Goal: Communication & Community: Answer question/provide support

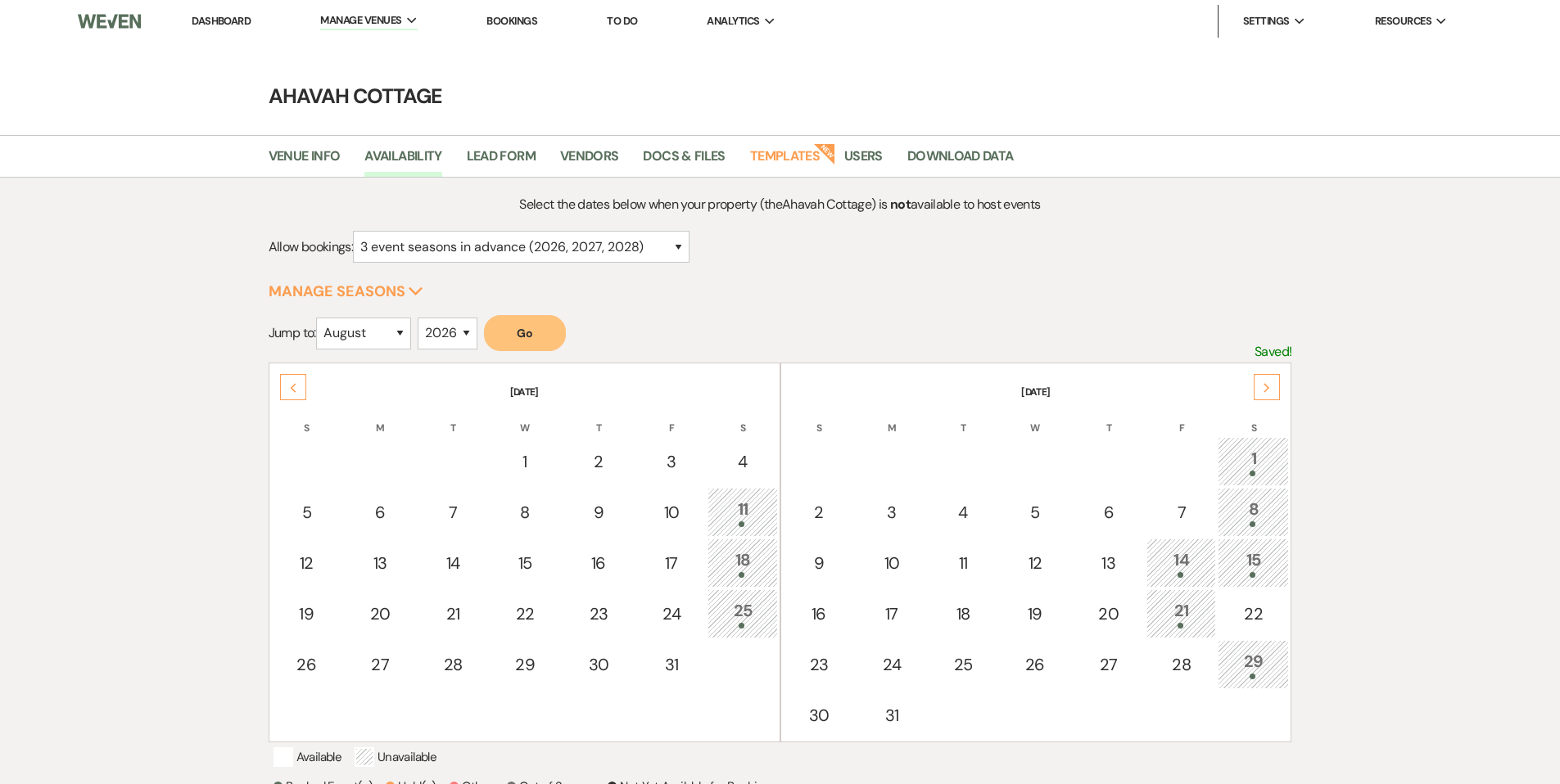
select select "3"
select select "8"
select select "2026"
click at [225, 21] on link "Dashboard" at bounding box center [221, 21] width 59 height 14
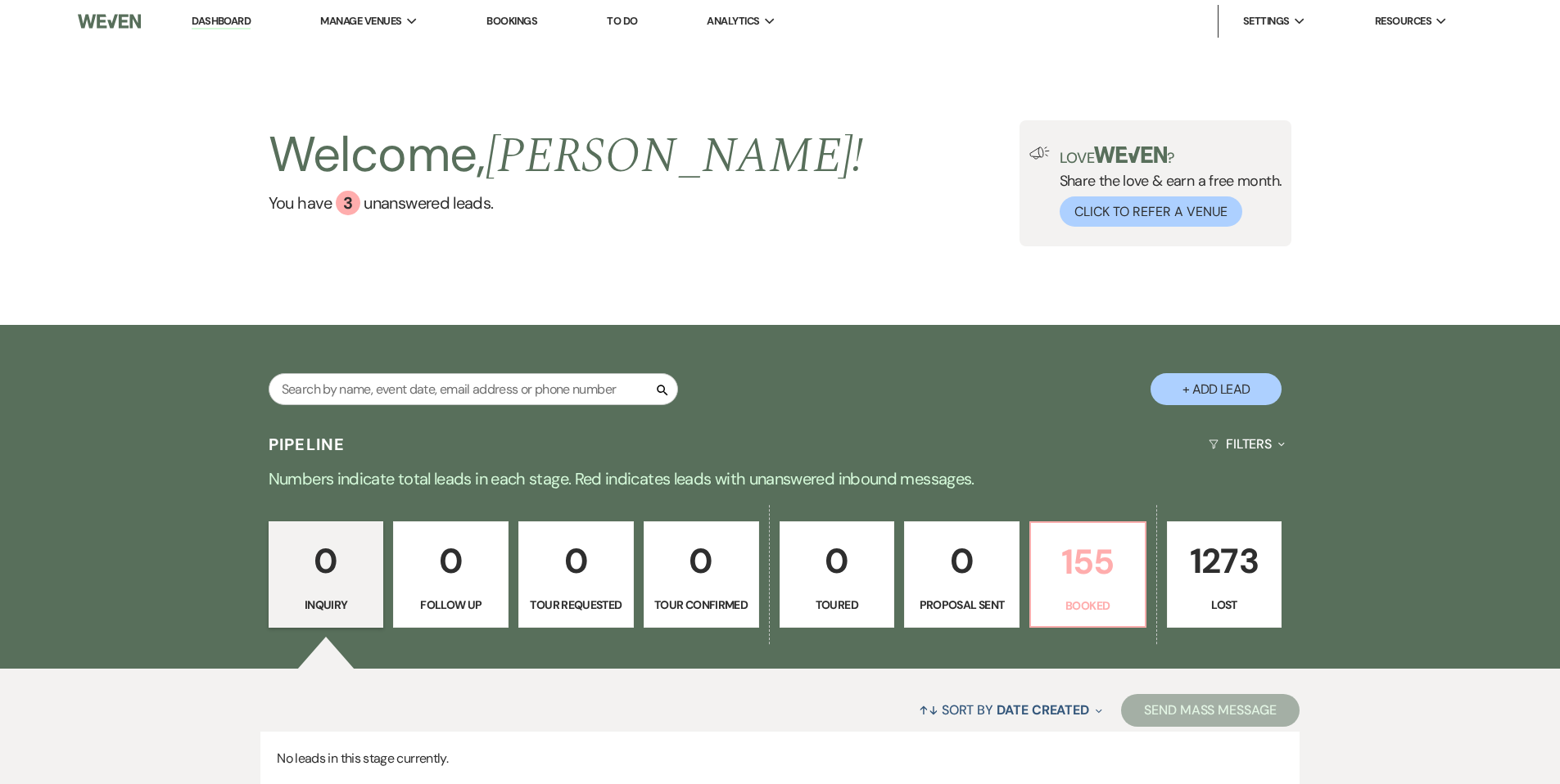
click at [1073, 557] on p "155" at bounding box center [1088, 561] width 94 height 55
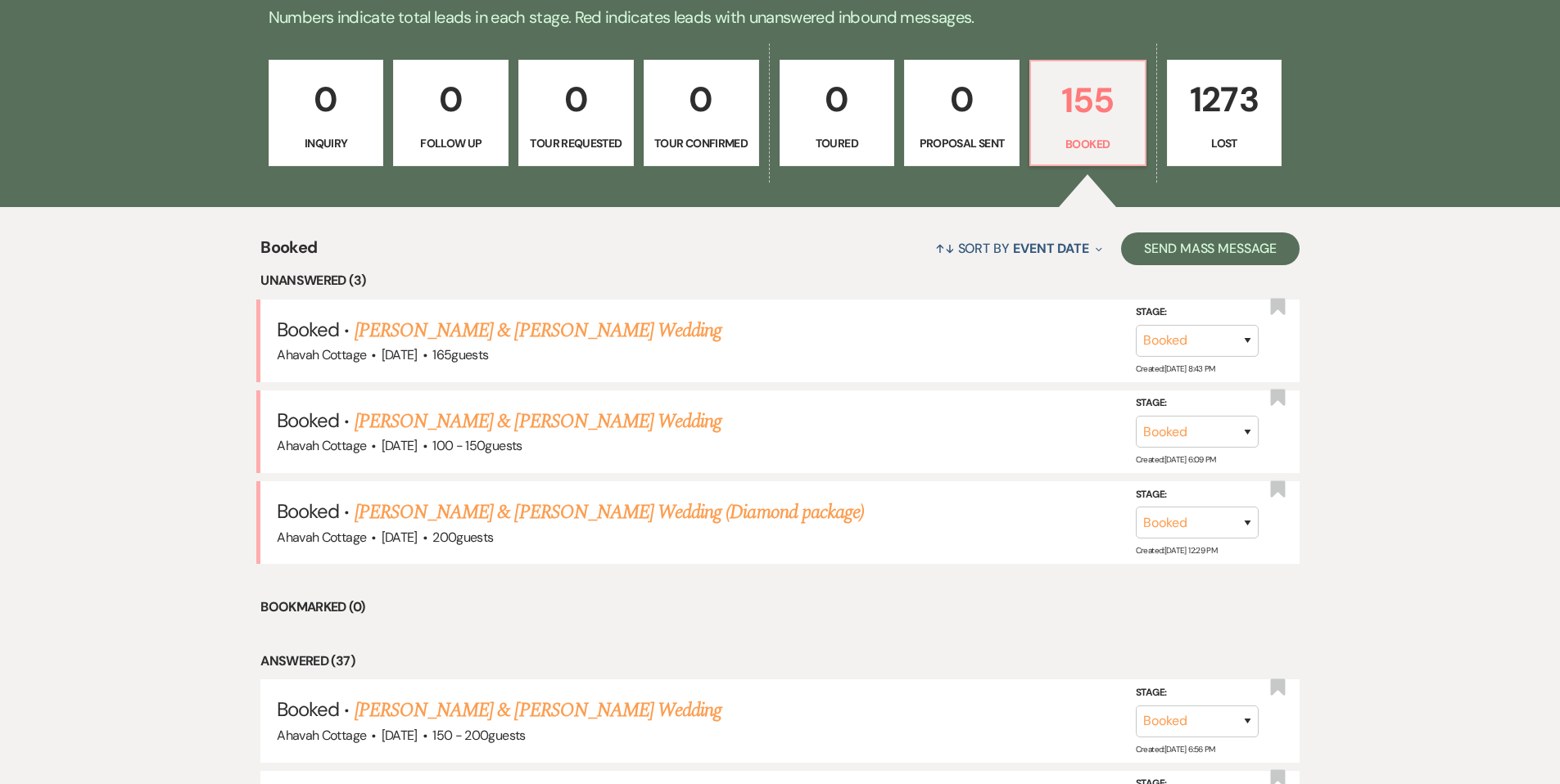
scroll to position [465, 0]
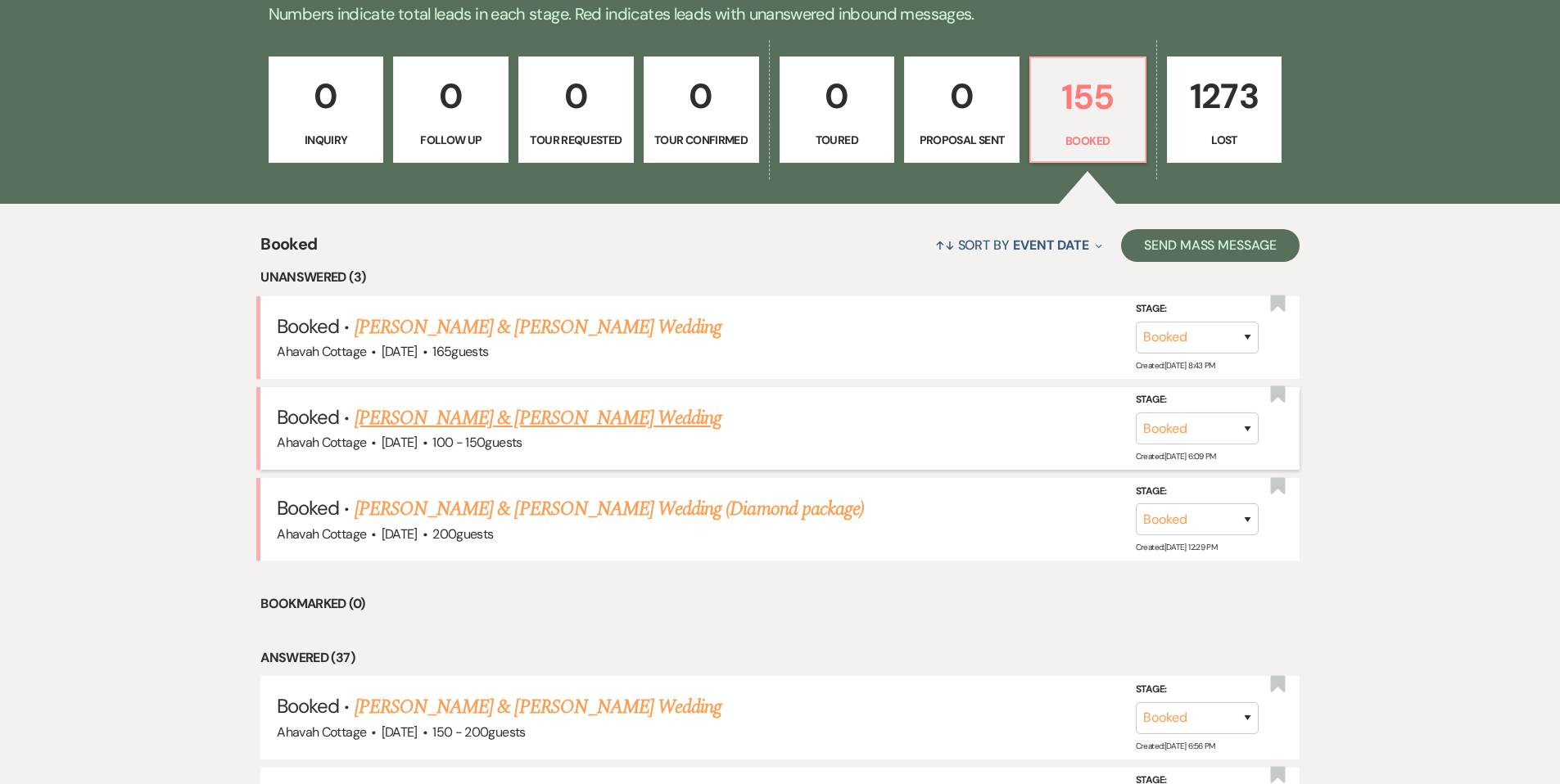
click at [582, 420] on link "[PERSON_NAME] & [PERSON_NAME] Wedding" at bounding box center [537, 419] width 366 height 30
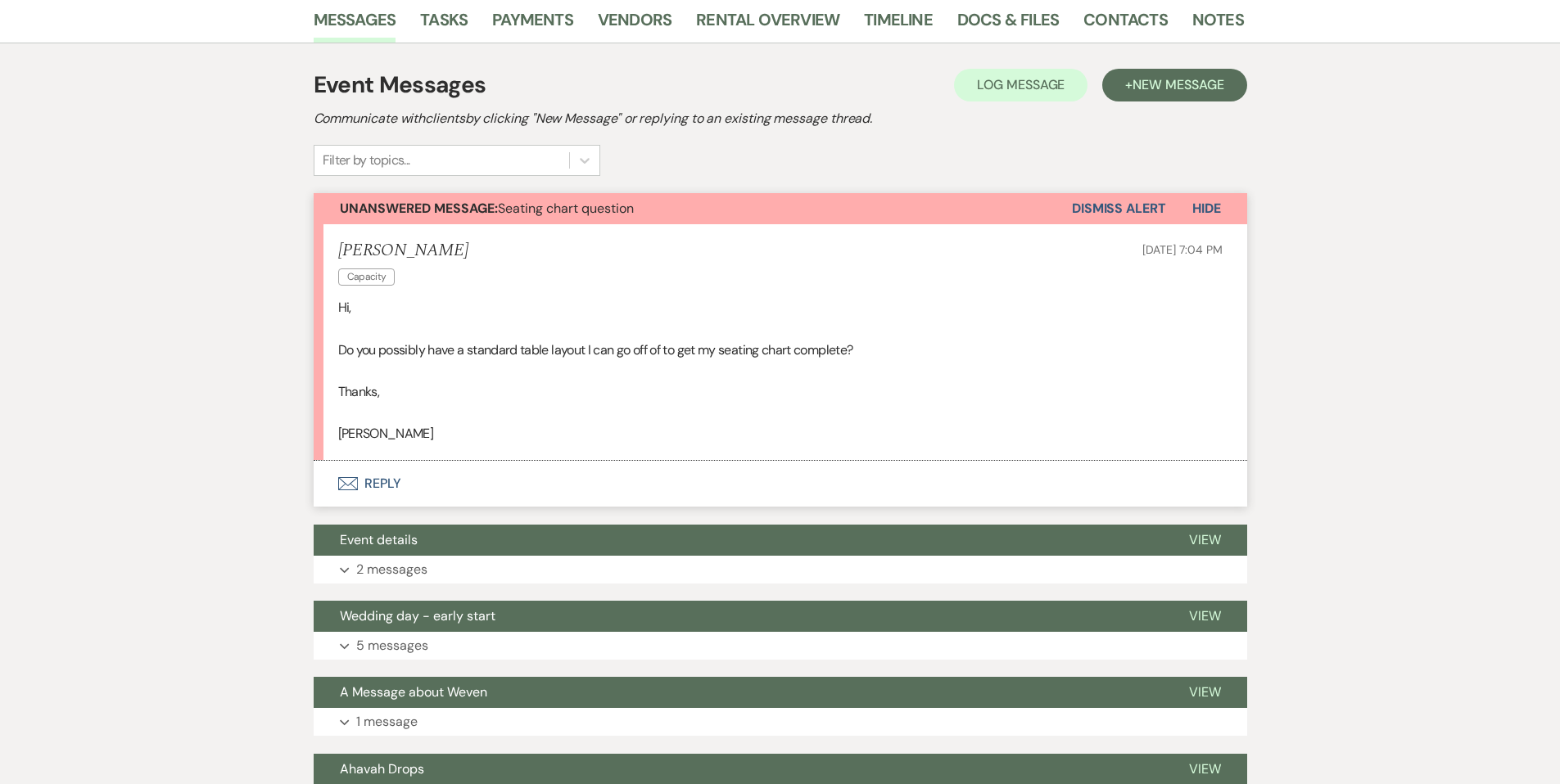
scroll to position [294, 0]
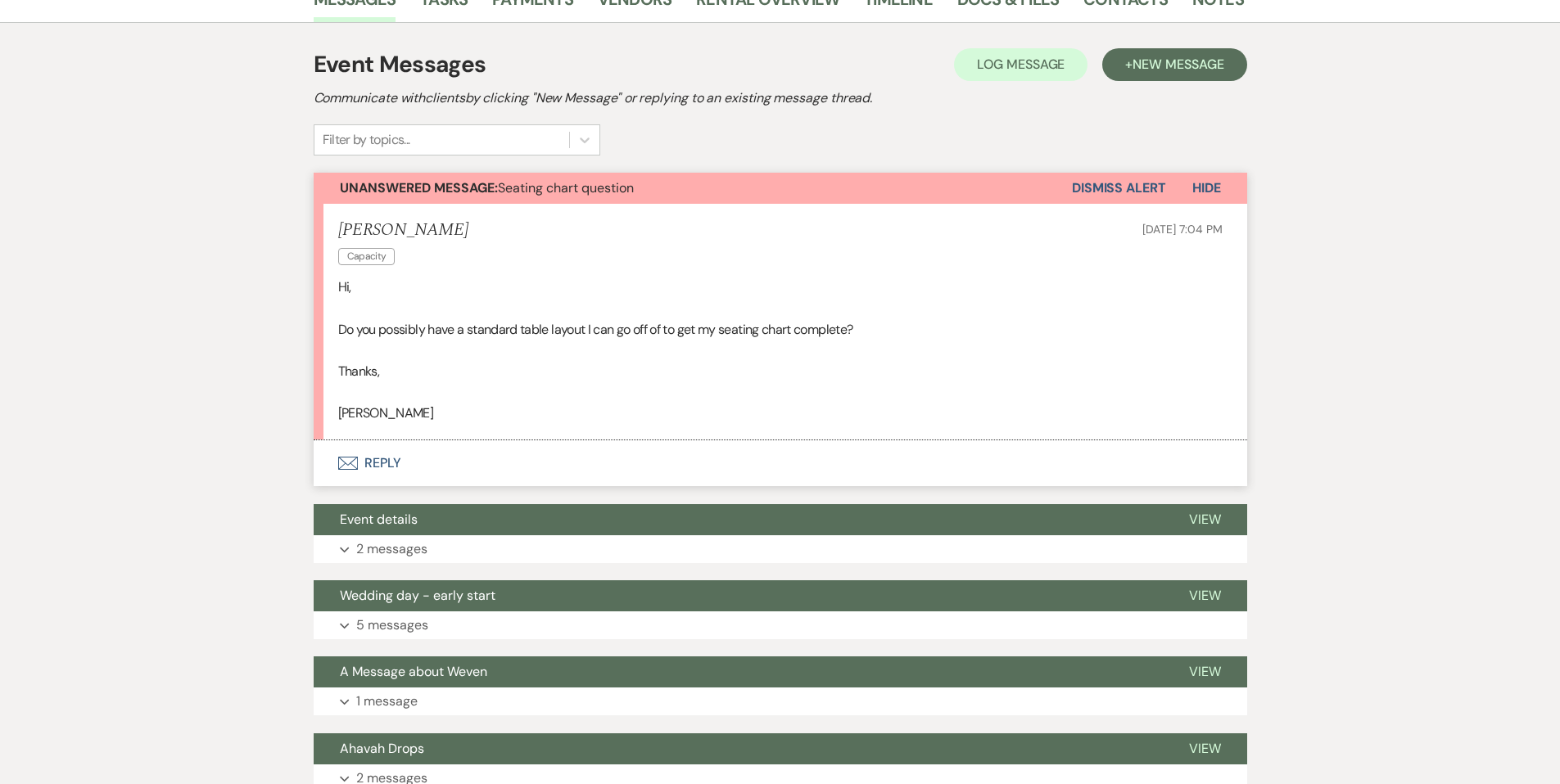
click at [390, 463] on button "Envelope Reply" at bounding box center [780, 463] width 933 height 46
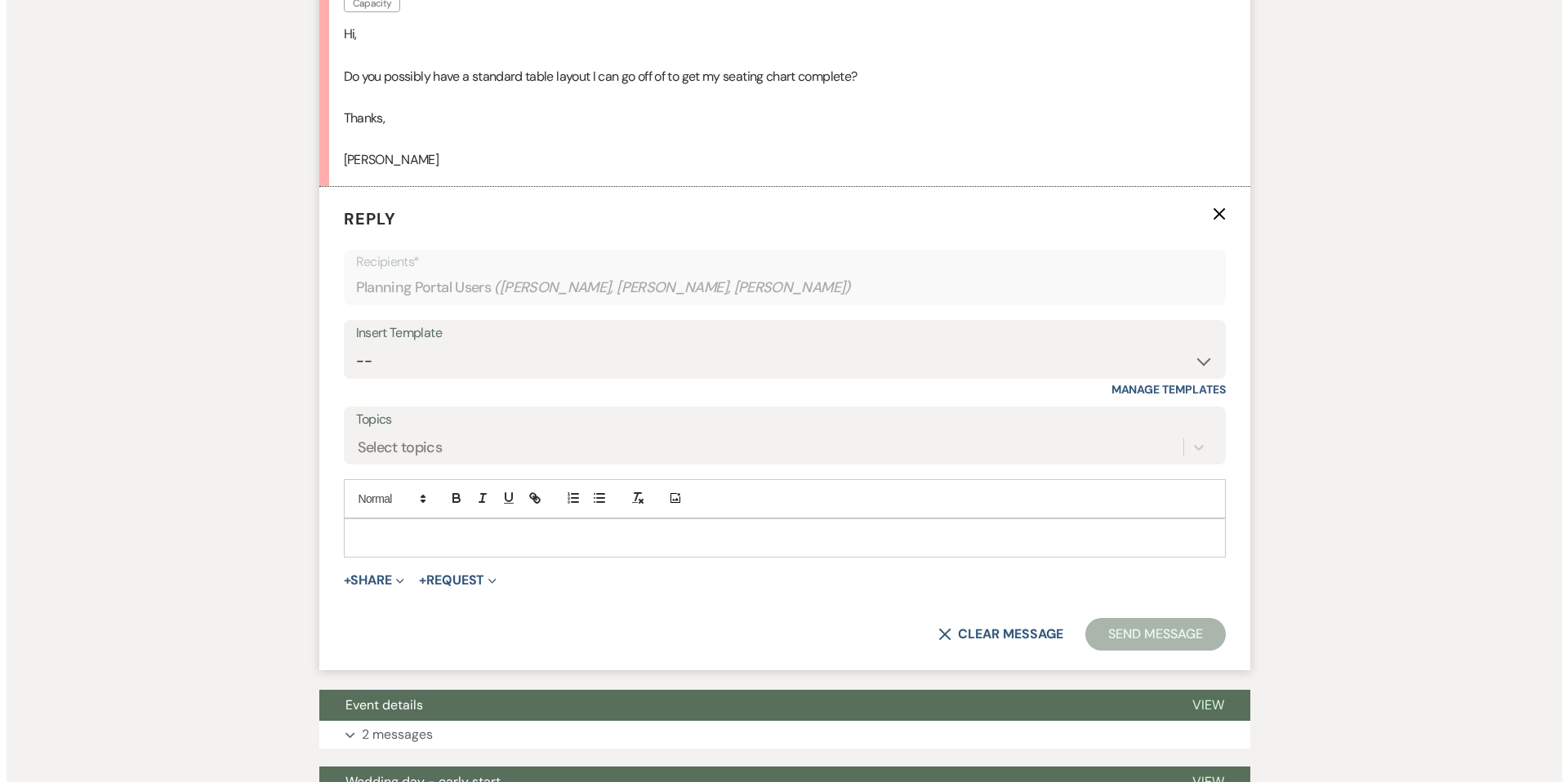
scroll to position [583, 0]
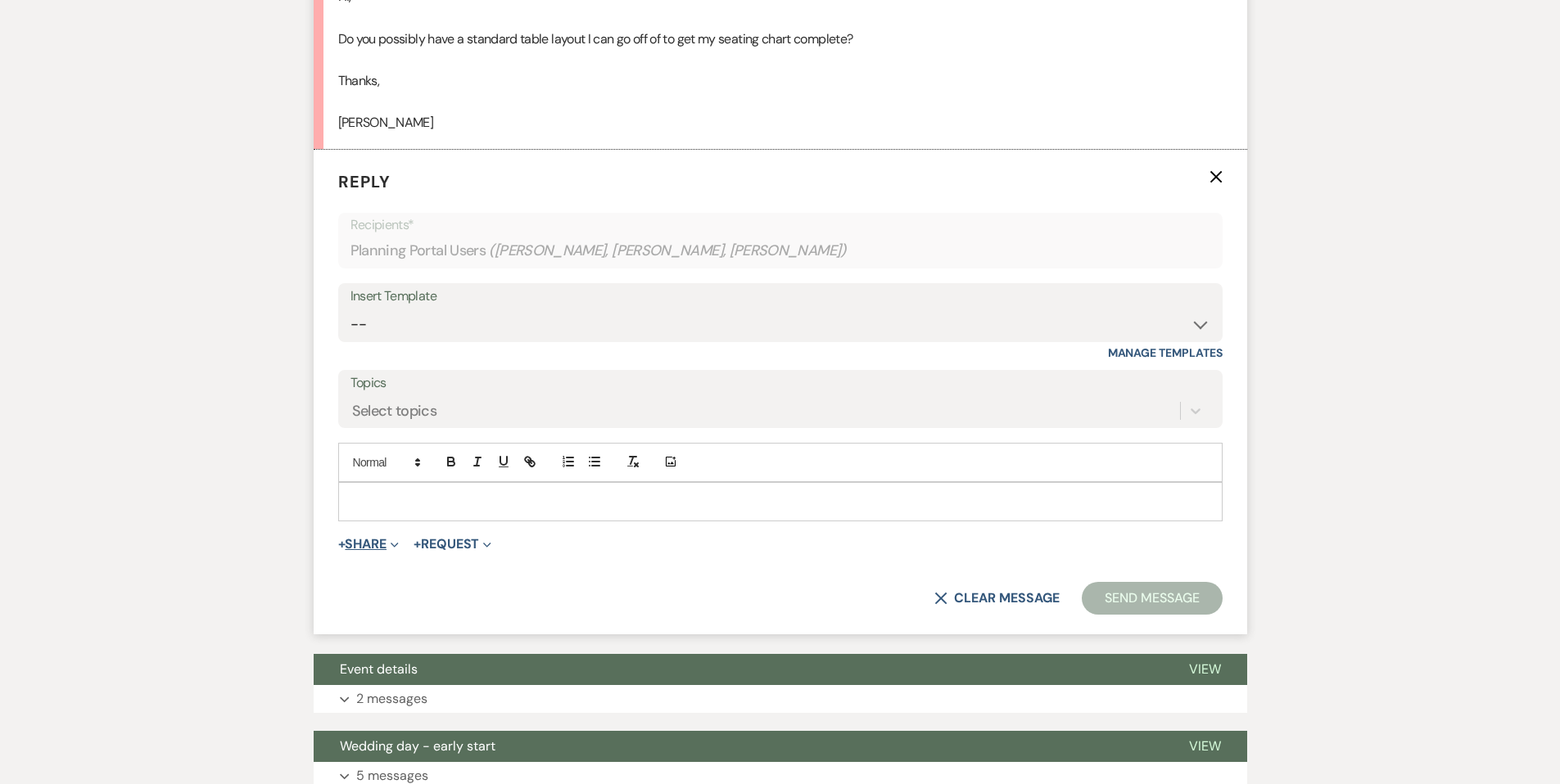
click at [363, 545] on button "+ Share Expand" at bounding box center [368, 544] width 62 height 13
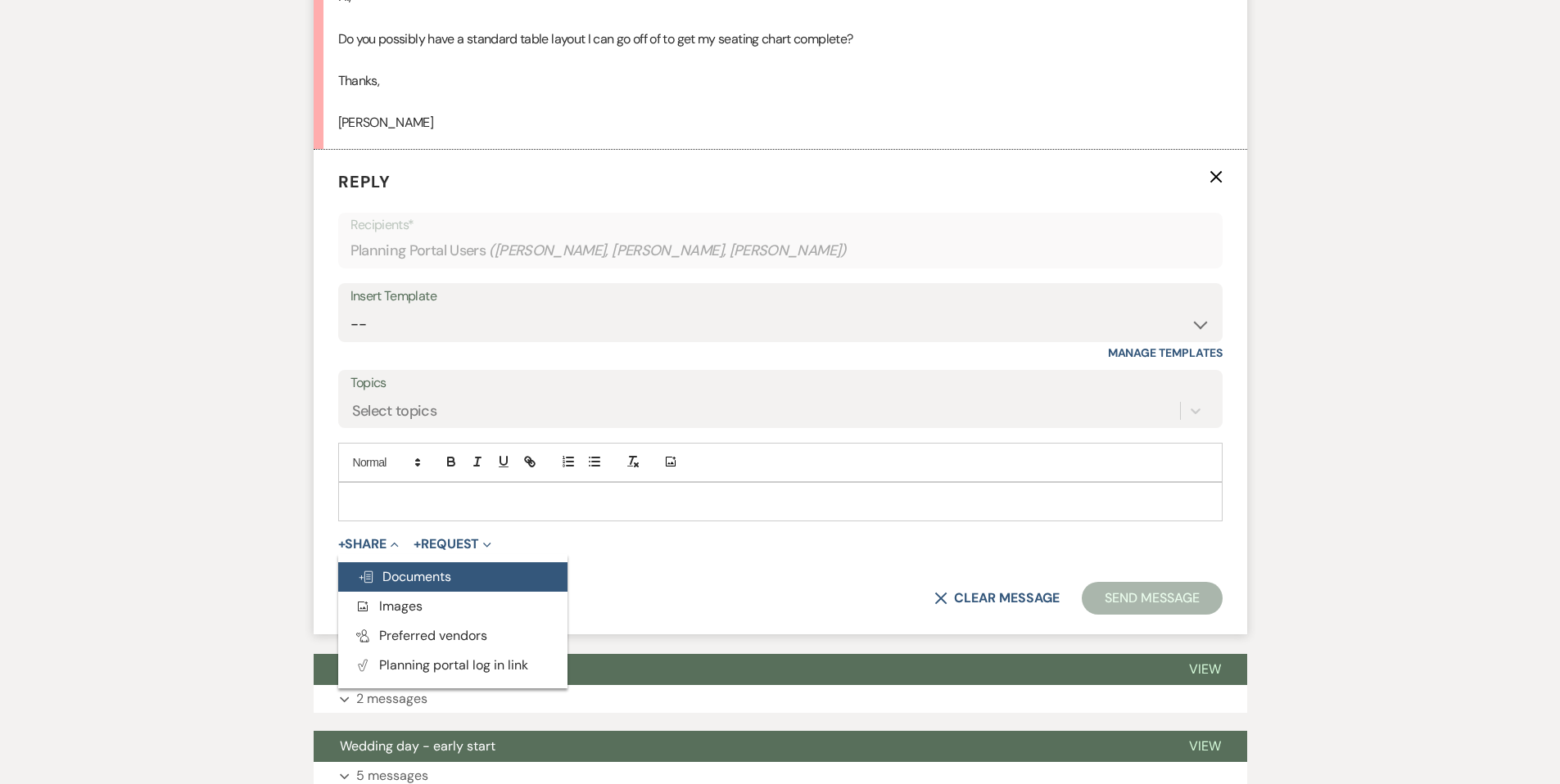
click at [387, 573] on span "Doc Upload Documents" at bounding box center [404, 577] width 93 height 17
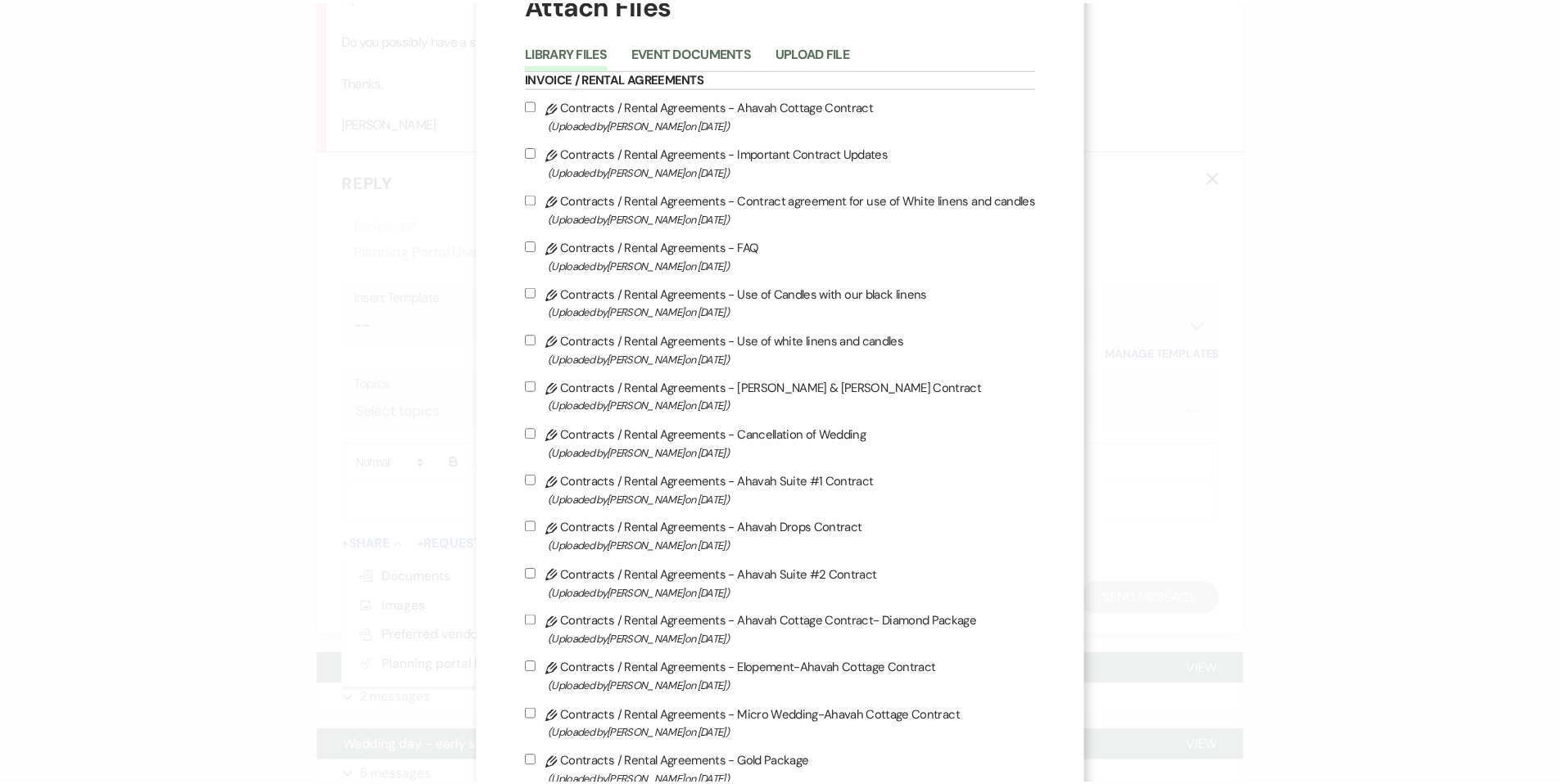
scroll to position [0, 0]
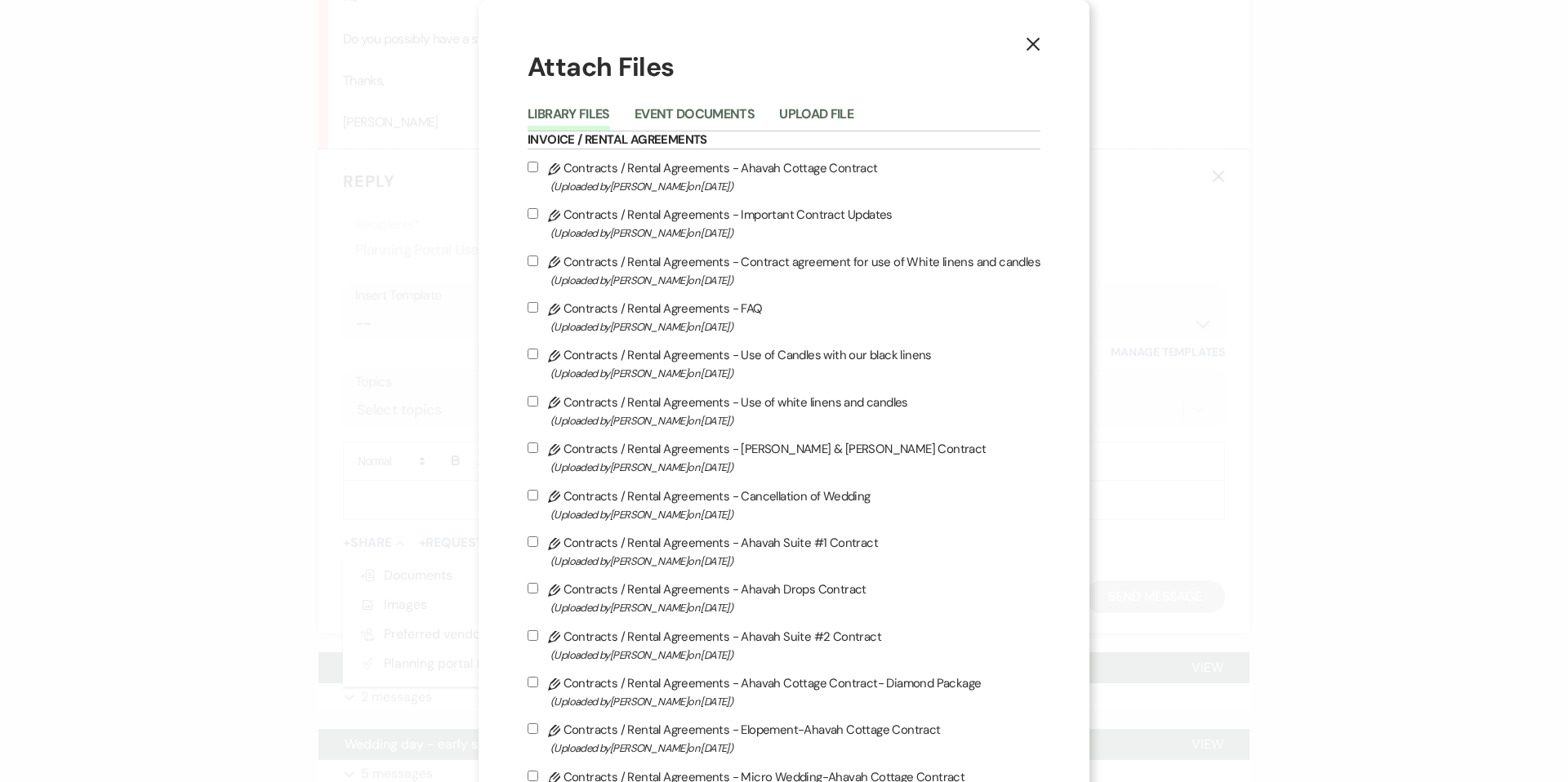
click at [1025, 49] on icon "X" at bounding box center [1032, 43] width 15 height 15
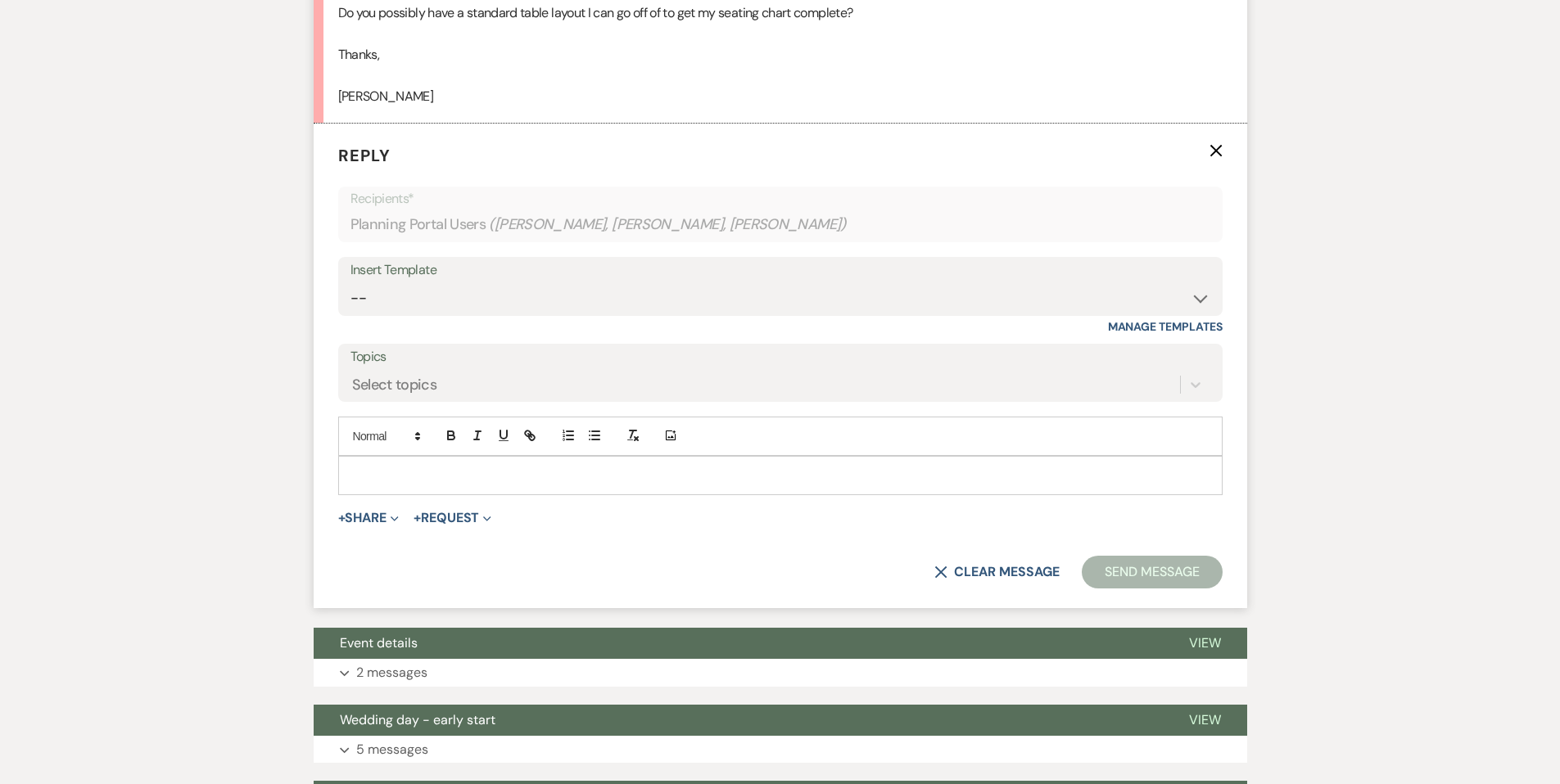
scroll to position [616, 0]
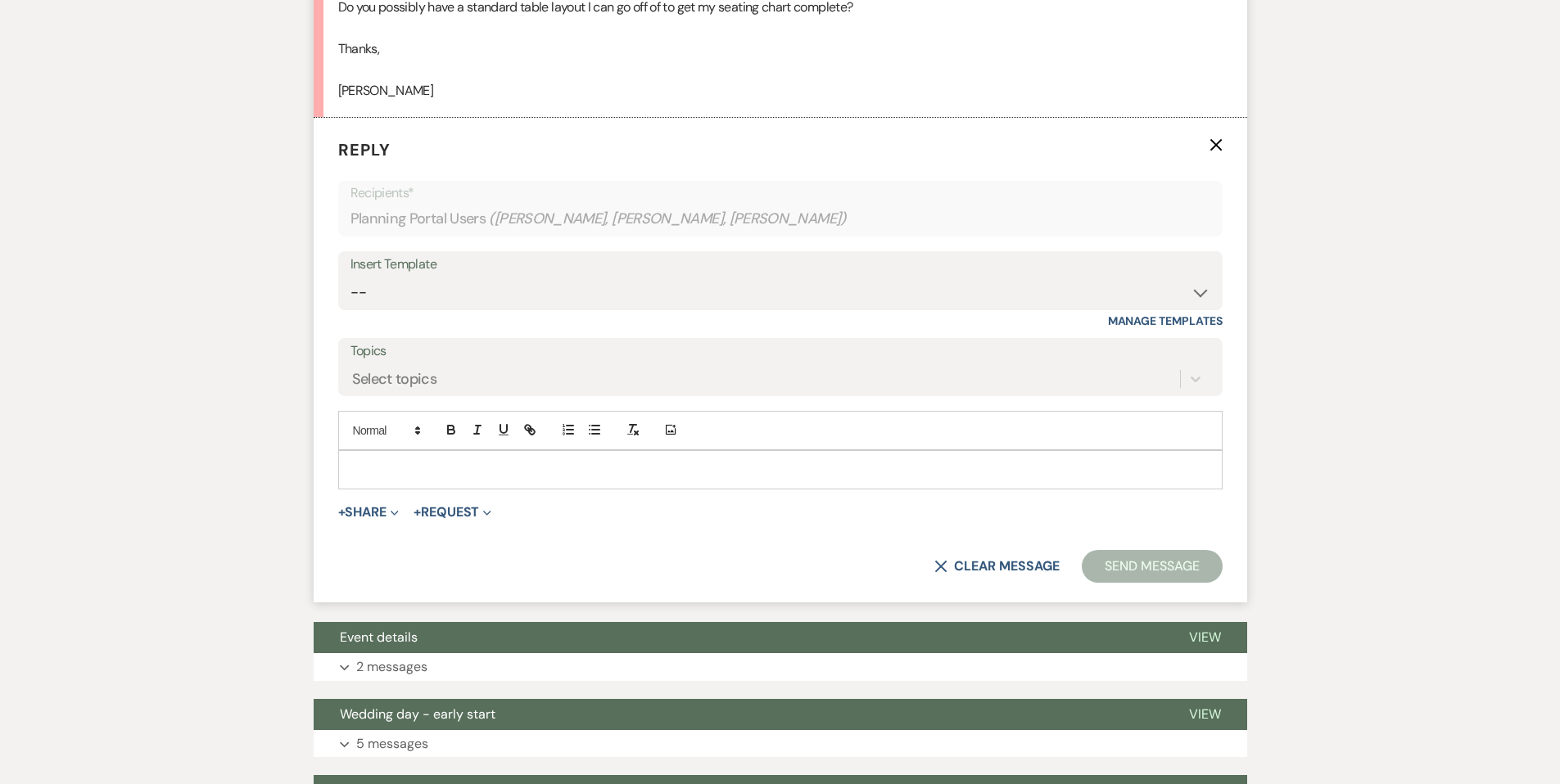
click at [380, 463] on p at bounding box center [781, 470] width 858 height 18
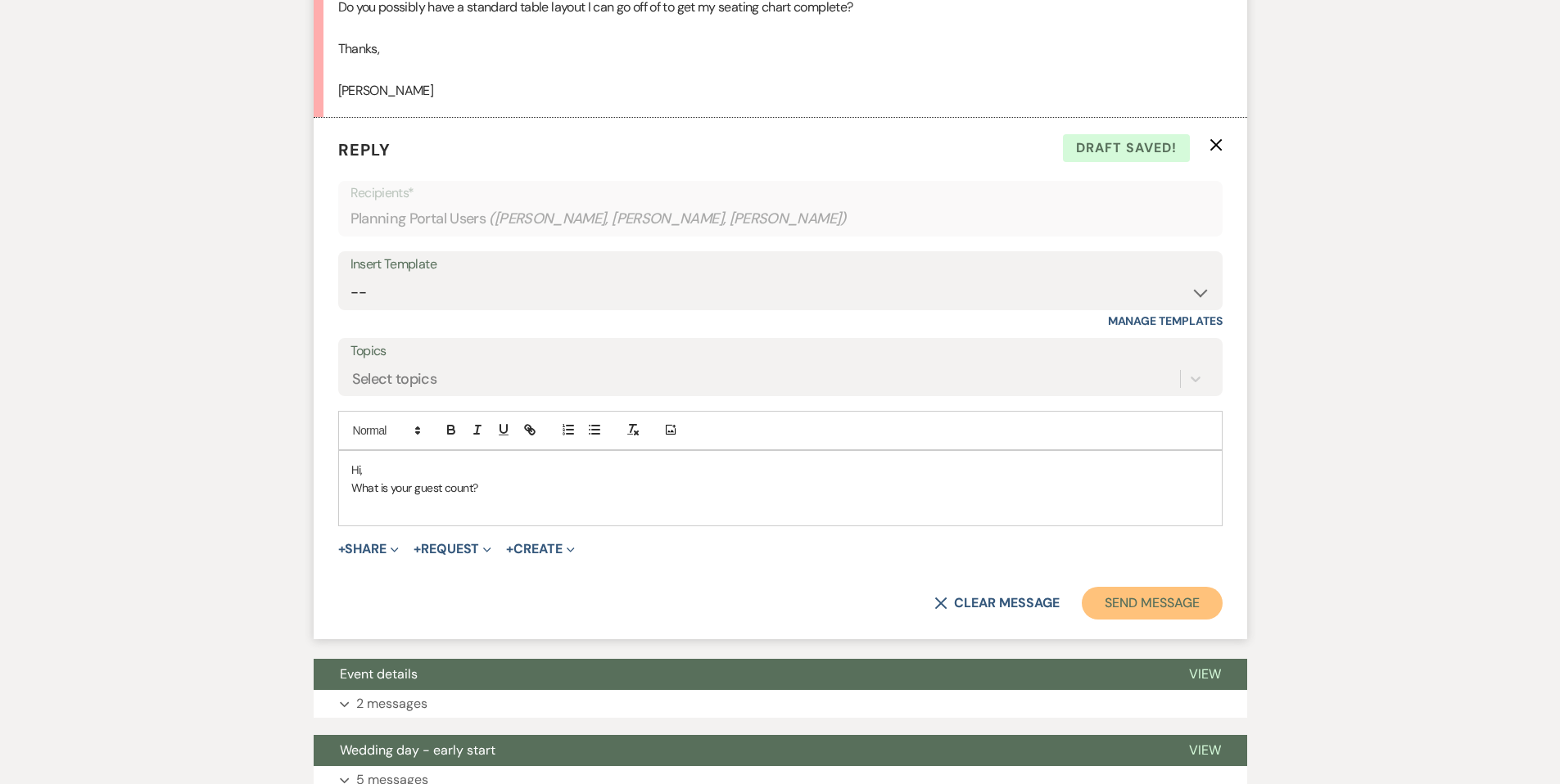
click at [1171, 599] on button "Send Message" at bounding box center [1152, 603] width 140 height 33
